Goal: Task Accomplishment & Management: Complete application form

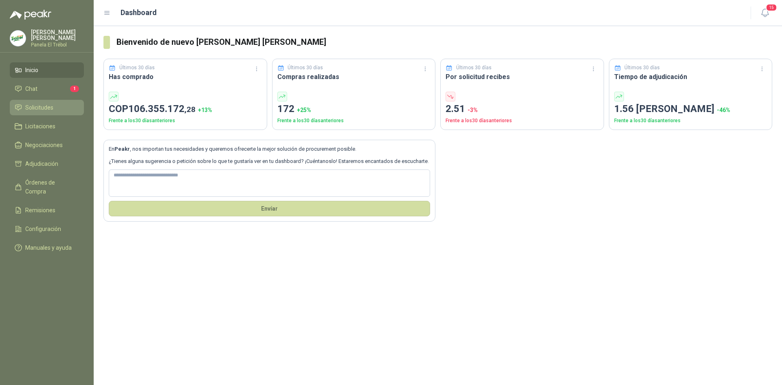
click at [39, 112] on span "Solicitudes" at bounding box center [39, 107] width 28 height 9
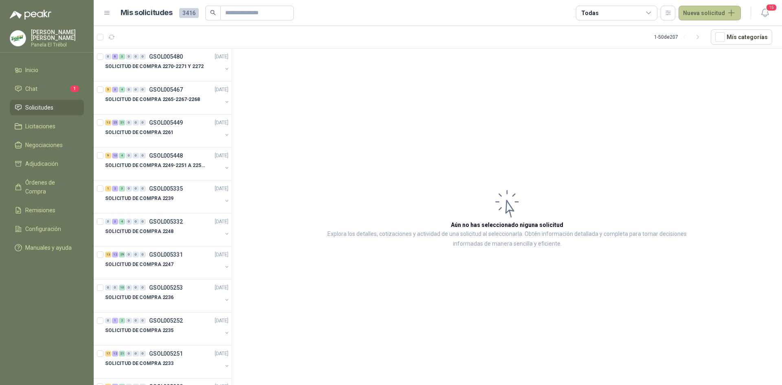
click at [728, 11] on button "Nueva solicitud" at bounding box center [710, 13] width 62 height 15
click at [712, 46] on link "Solicitud grupal" at bounding box center [719, 47] width 69 height 14
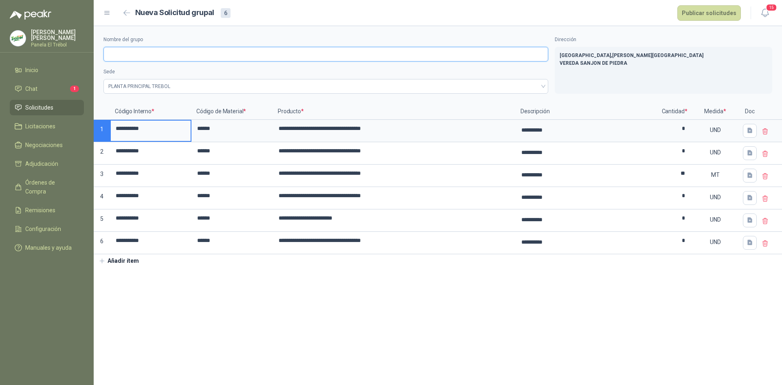
click at [115, 53] on input "Nombre del grupo" at bounding box center [325, 54] width 445 height 15
type input "**********"
click at [712, 11] on button "Publicar solicitudes" at bounding box center [710, 12] width 64 height 15
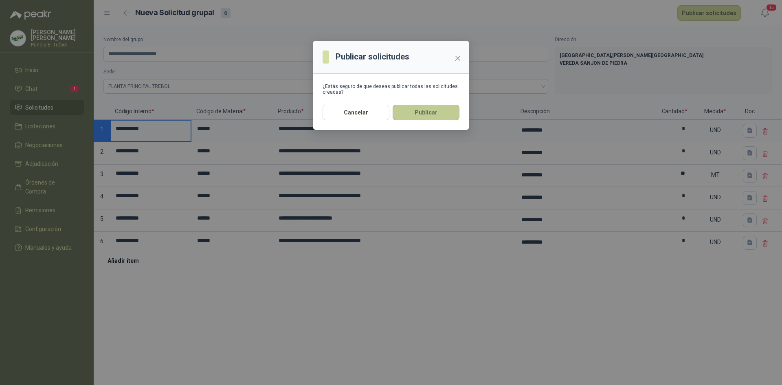
click at [437, 116] on button "Publicar" at bounding box center [426, 112] width 67 height 15
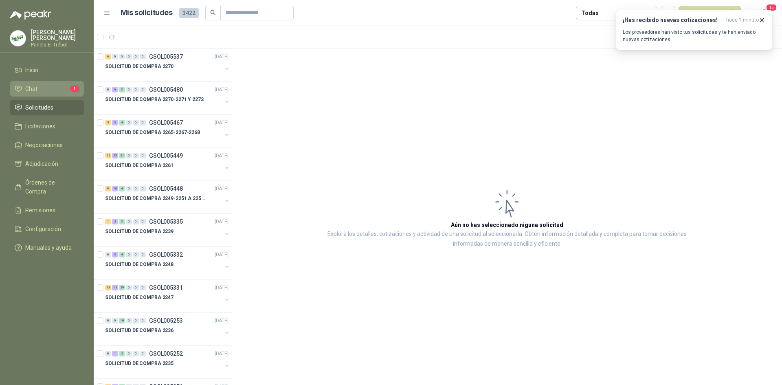
click at [62, 93] on li "Chat 1" at bounding box center [47, 88] width 64 height 9
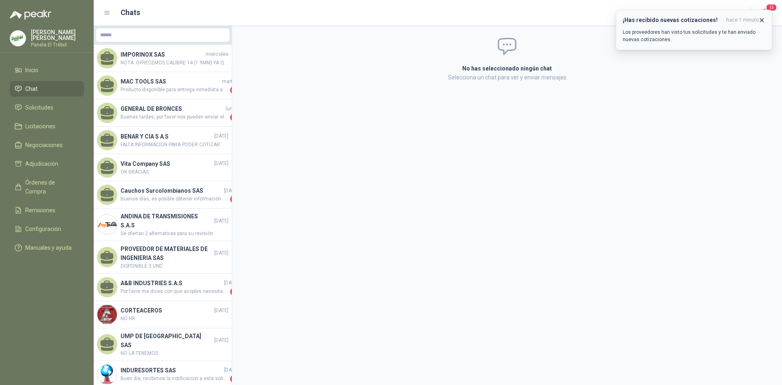
click at [763, 20] on icon "button" at bounding box center [762, 19] width 3 height 3
